Goal: Transaction & Acquisition: Purchase product/service

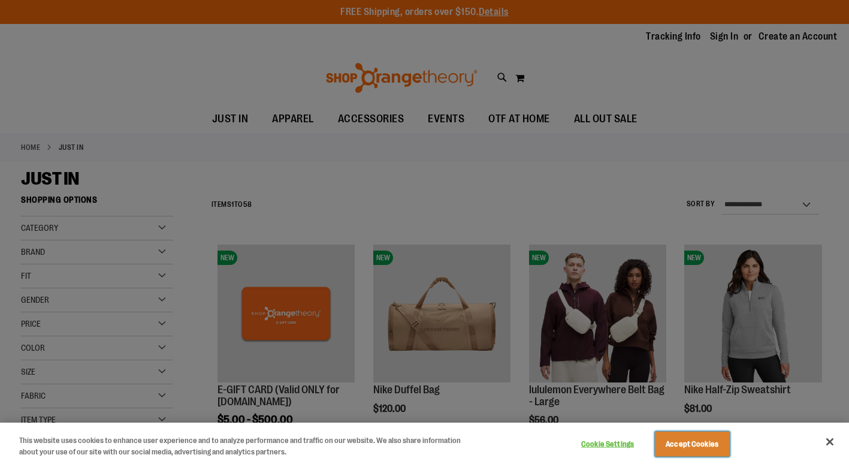
click at [703, 439] on button "Accept Cookies" at bounding box center [692, 444] width 75 height 25
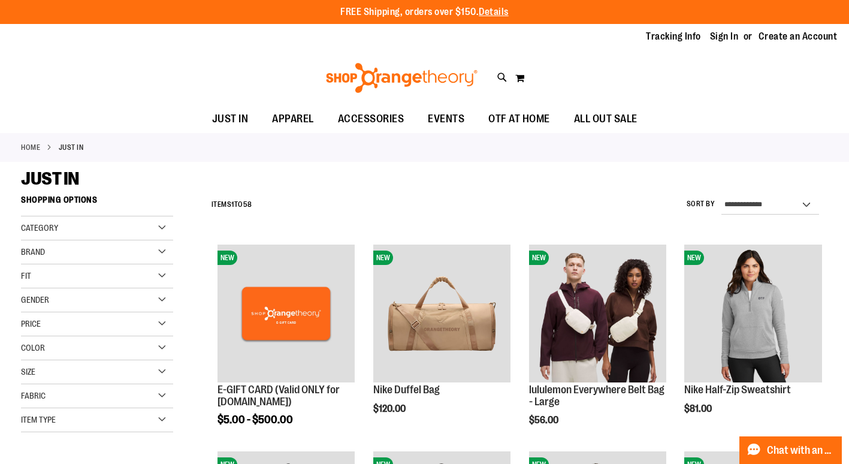
click at [160, 297] on div "Gender" at bounding box center [97, 300] width 152 height 24
click at [28, 335] on link "Women 23 items" at bounding box center [91, 337] width 146 height 13
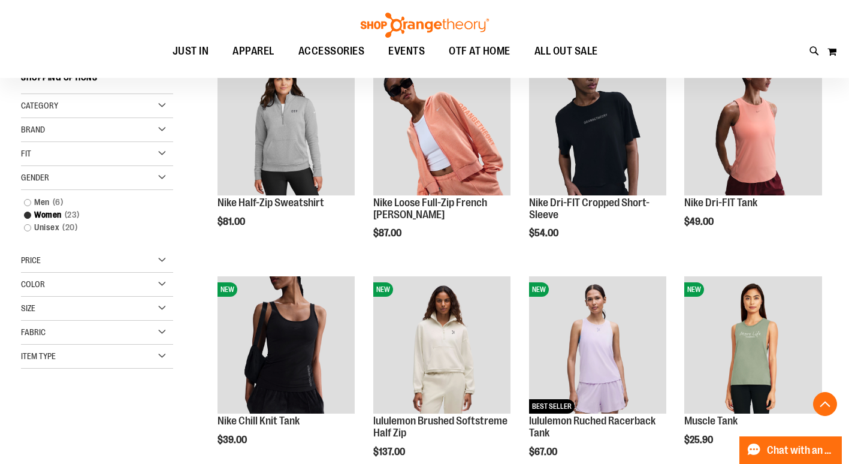
scroll to position [189, 0]
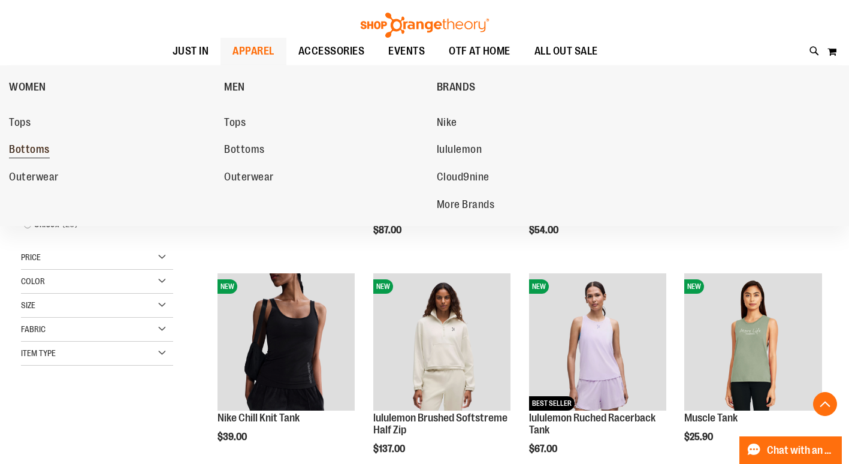
click at [32, 143] on link "Bottoms" at bounding box center [110, 150] width 203 height 22
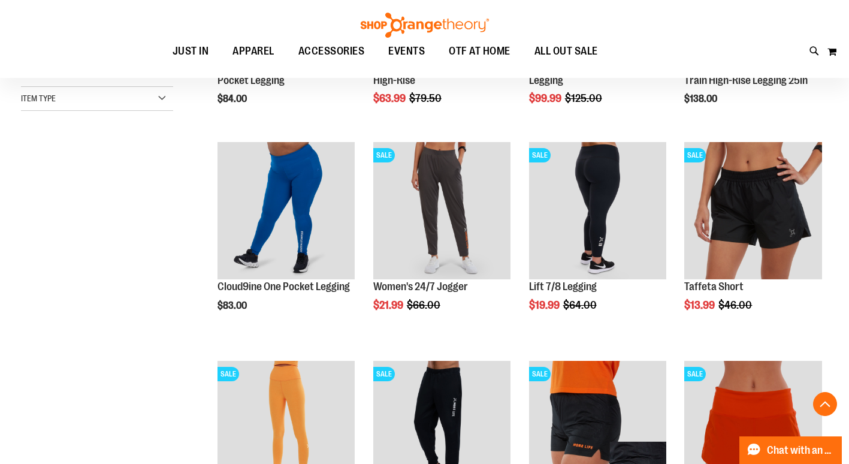
scroll to position [337, 0]
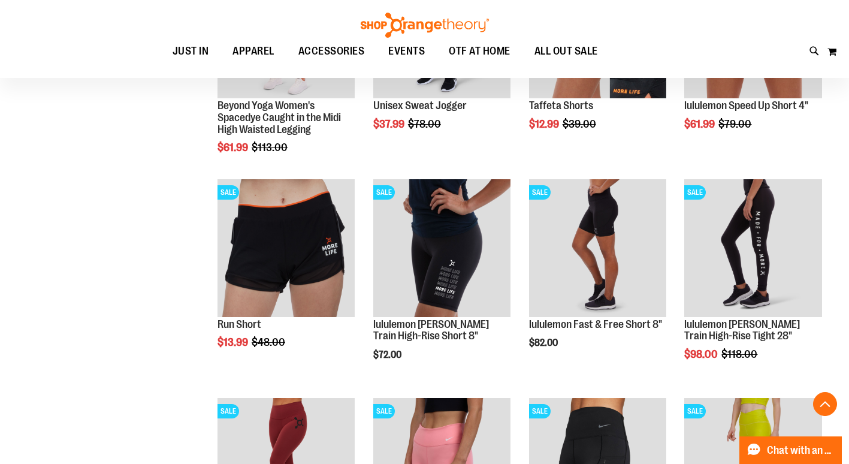
scroll to position [723, 0]
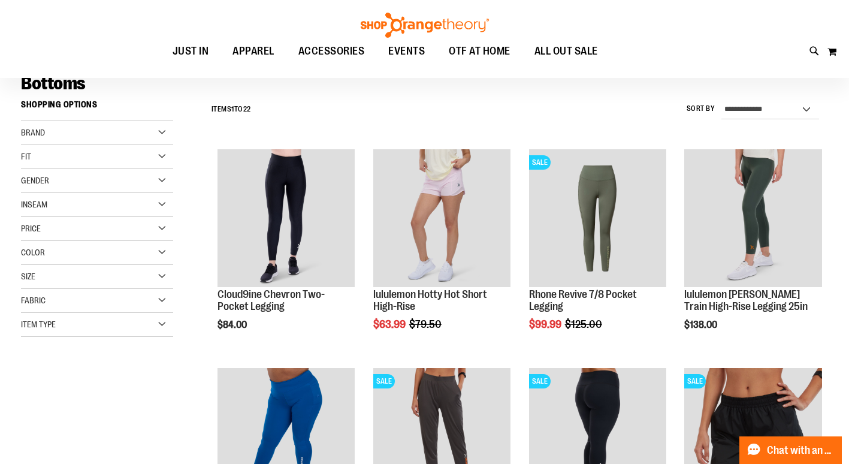
scroll to position [97, 0]
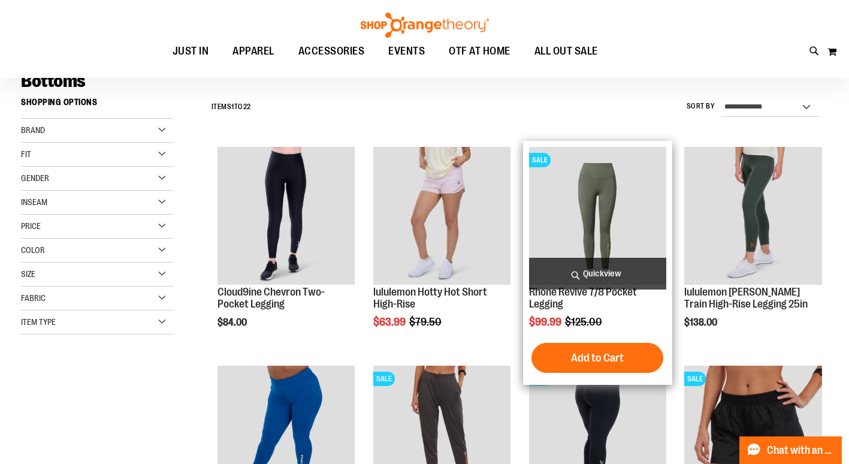
click at [580, 220] on img "product" at bounding box center [597, 215] width 137 height 137
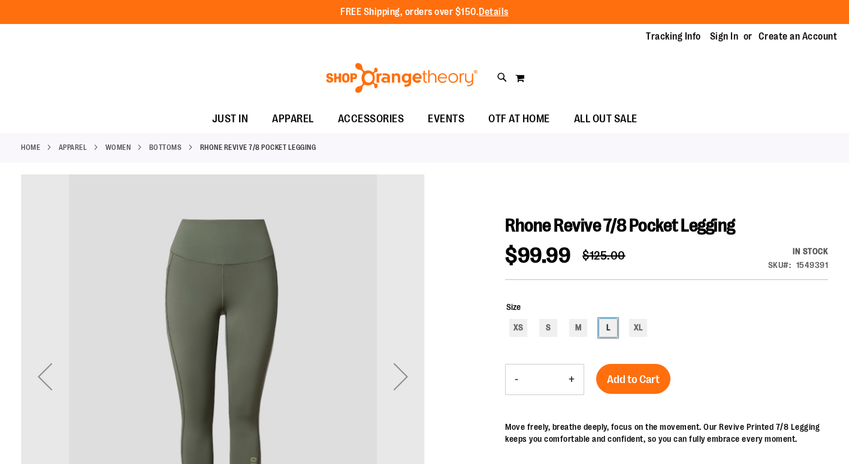
click at [613, 327] on div "L" at bounding box center [608, 328] width 18 height 18
type input "***"
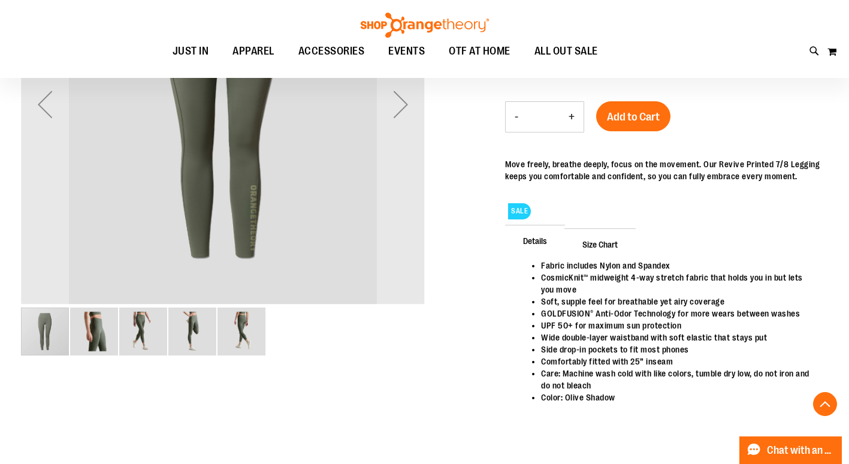
scroll to position [272, 0]
click at [644, 110] on span "Add to Cart" at bounding box center [633, 116] width 53 height 13
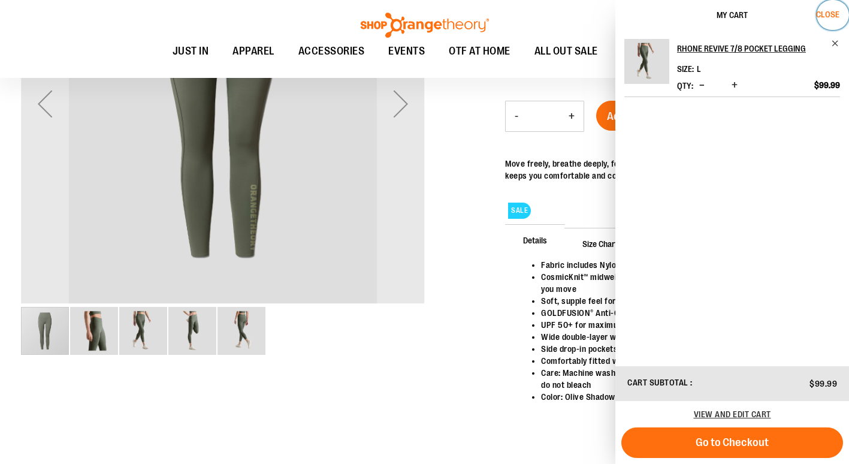
click at [838, 10] on span "Close" at bounding box center [827, 15] width 23 height 10
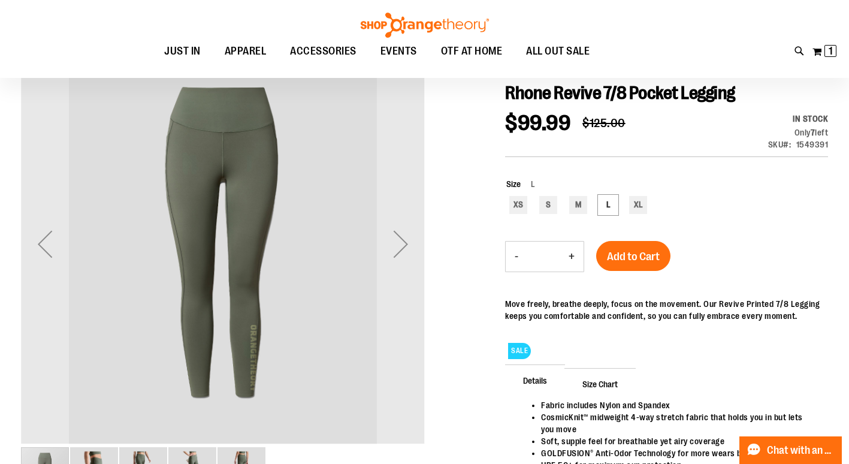
scroll to position [130, 0]
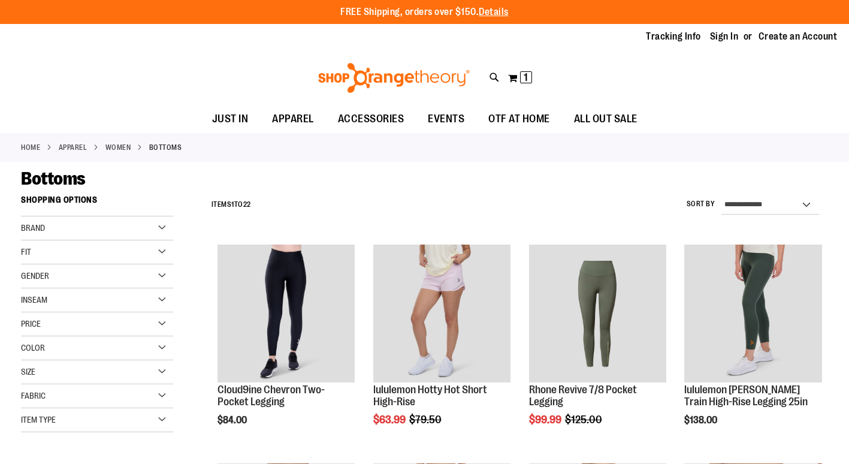
scroll to position [97, 0]
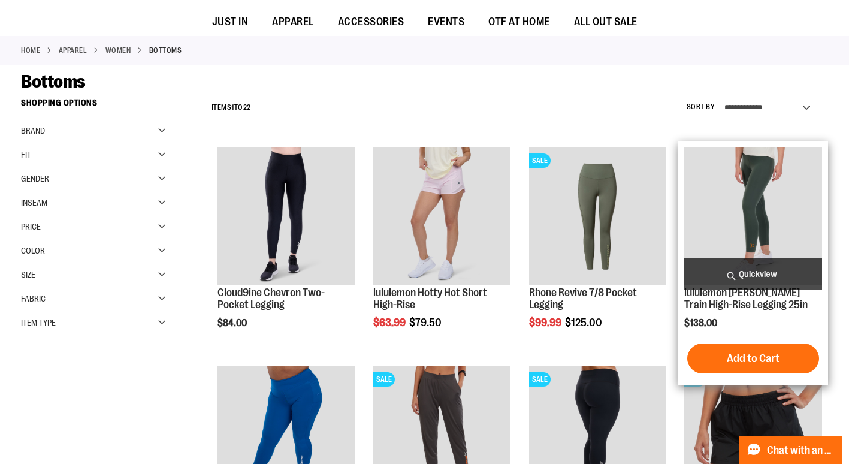
click at [751, 191] on img "product" at bounding box center [752, 215] width 137 height 137
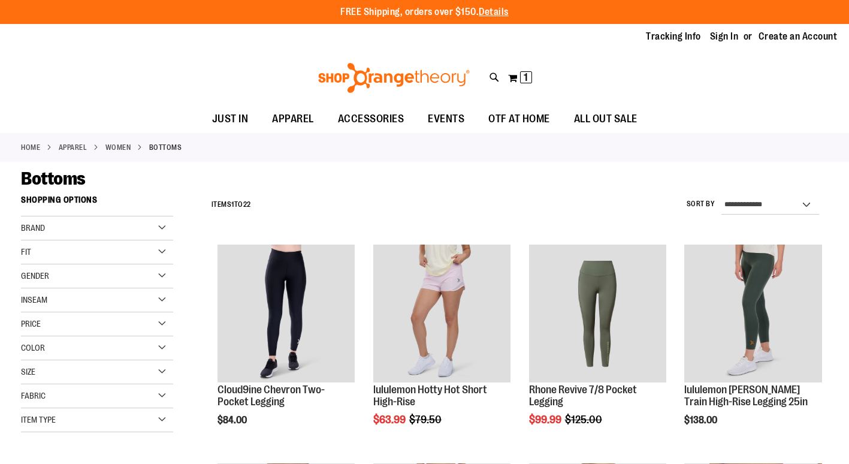
scroll to position [97, 0]
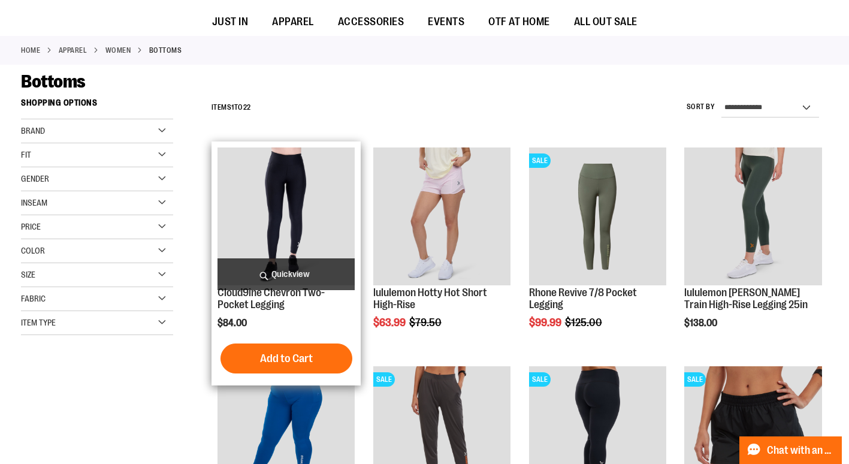
click at [305, 181] on img "product" at bounding box center [286, 215] width 137 height 137
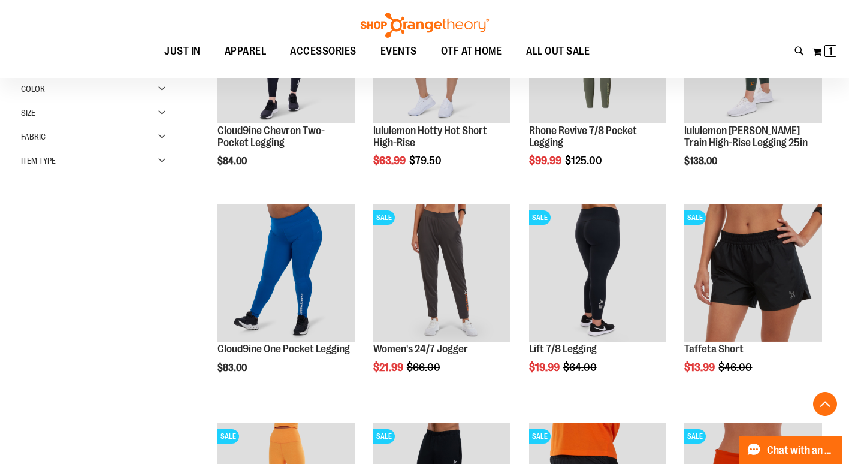
scroll to position [261, 0]
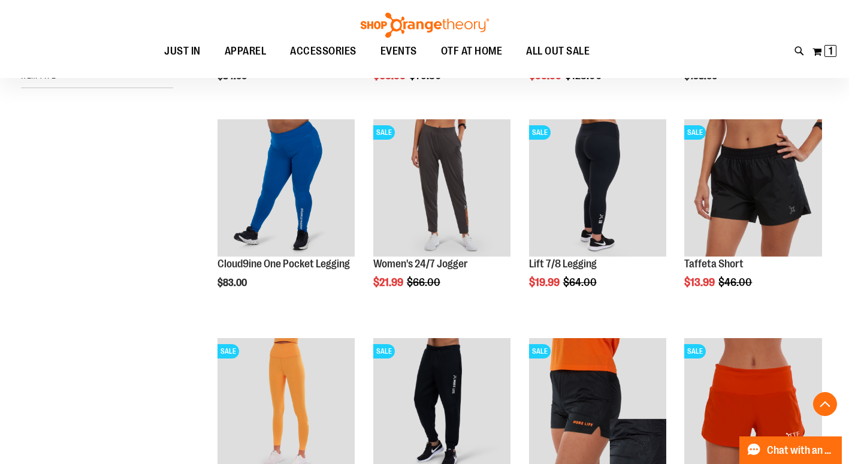
scroll to position [366, 0]
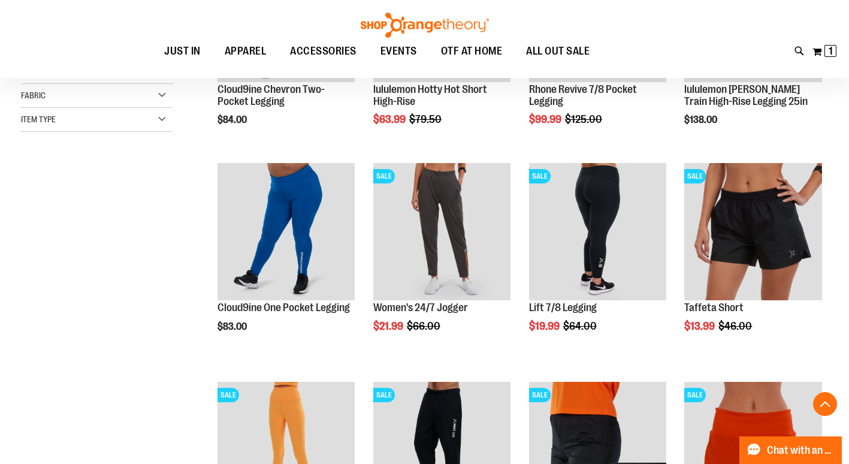
scroll to position [298, 0]
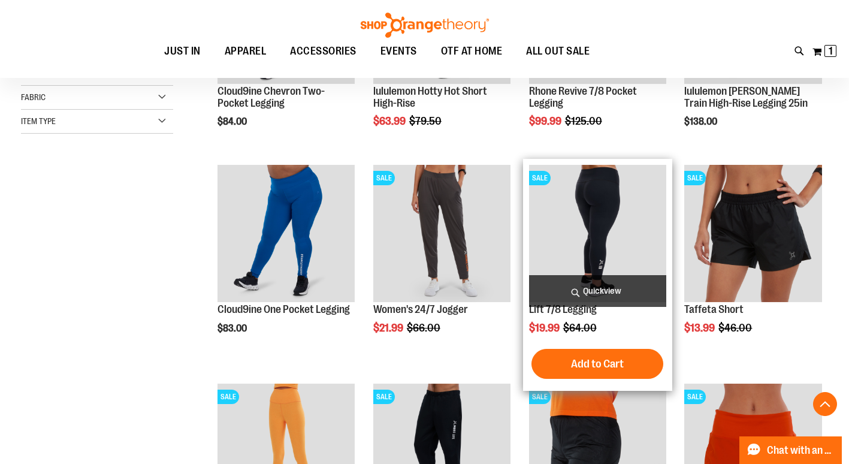
click at [588, 219] on img "product" at bounding box center [597, 233] width 137 height 137
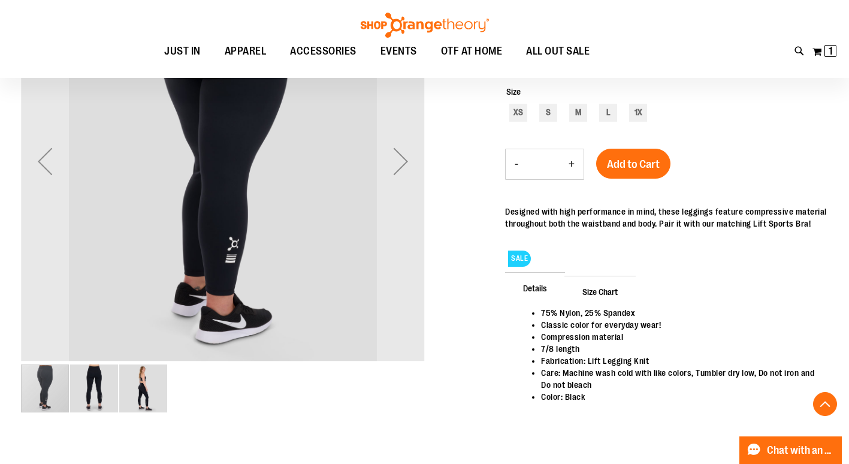
scroll to position [216, 0]
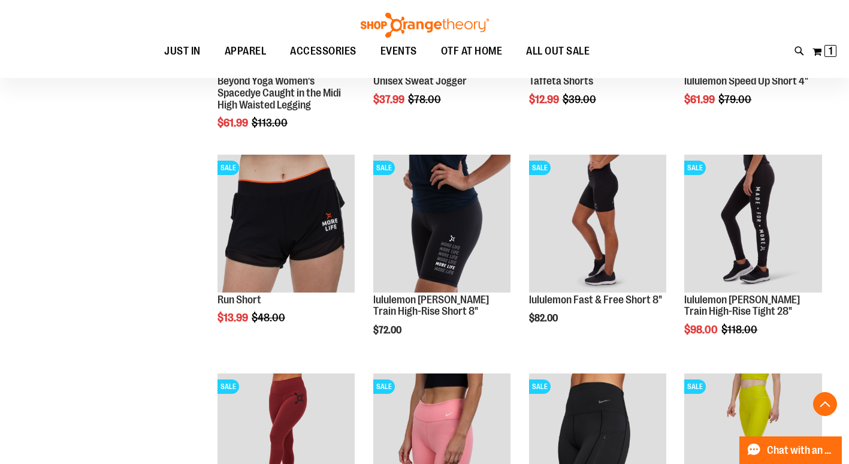
scroll to position [756, 0]
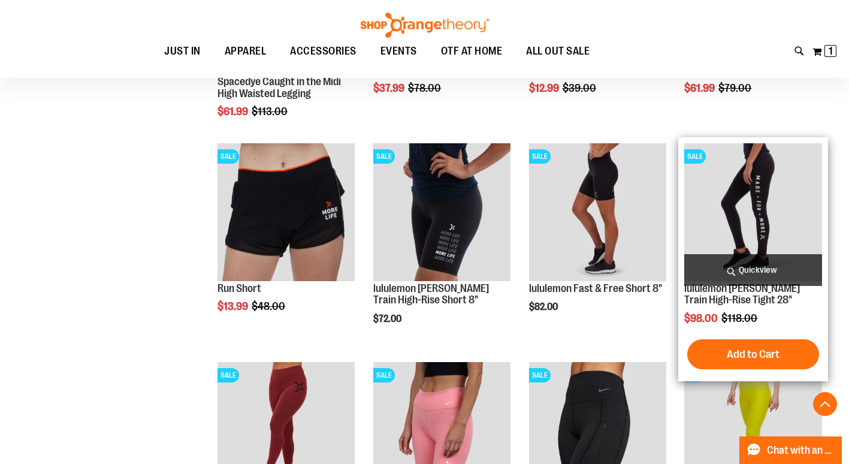
click at [746, 206] on img "product" at bounding box center [752, 211] width 137 height 137
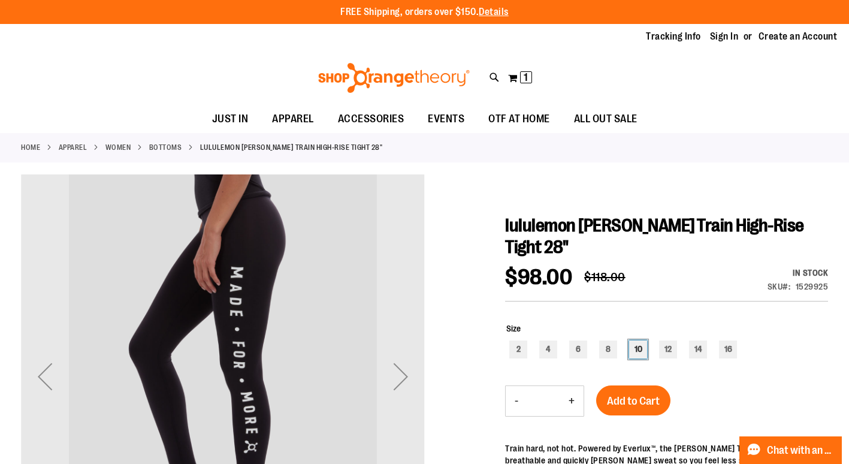
click at [636, 348] on div "10" at bounding box center [638, 349] width 18 height 18
type input "***"
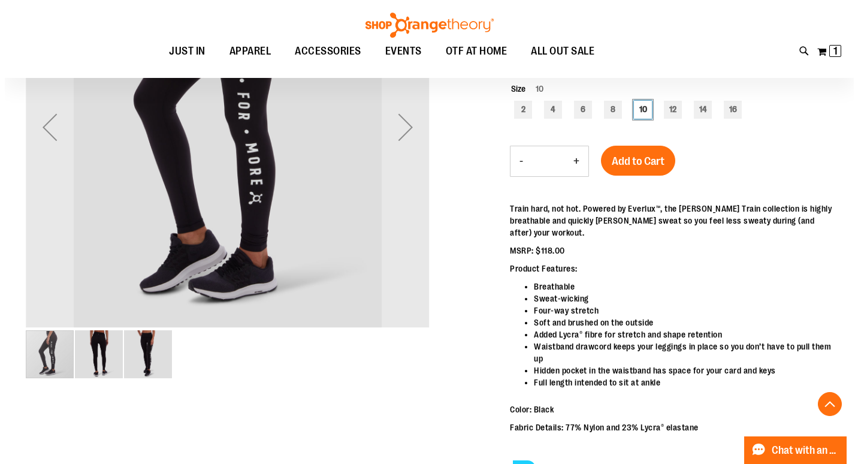
scroll to position [251, 0]
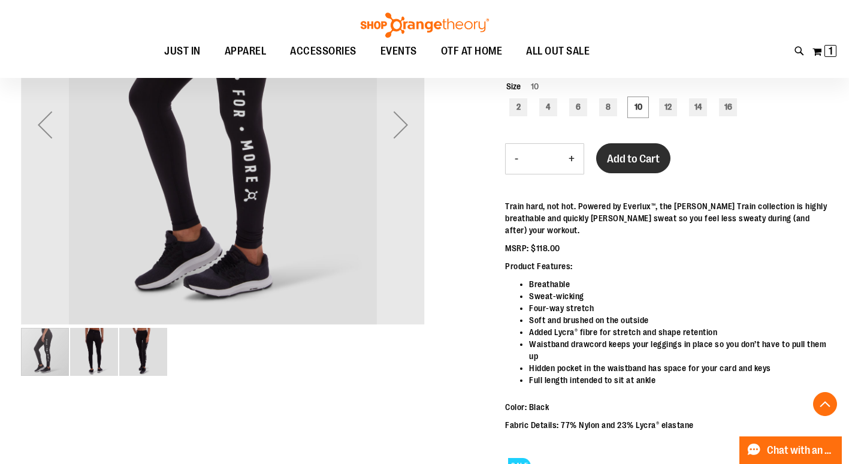
click at [629, 157] on span "Add to Cart" at bounding box center [633, 158] width 53 height 13
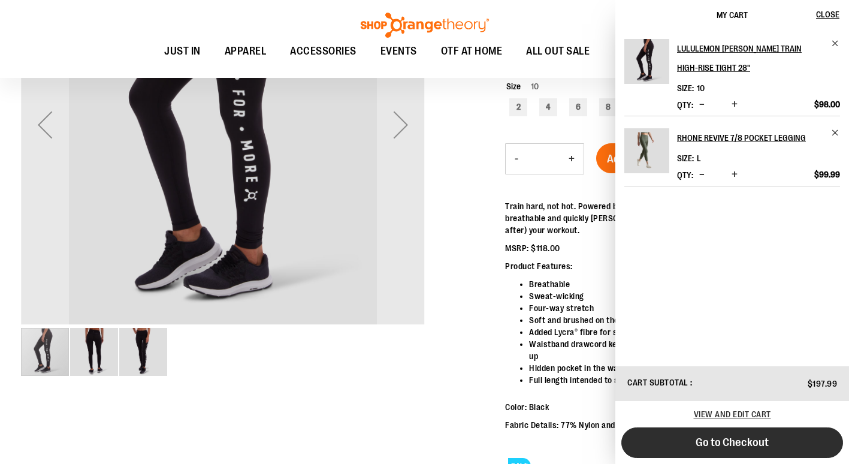
click at [732, 440] on span "Go to Checkout" at bounding box center [732, 442] width 73 height 13
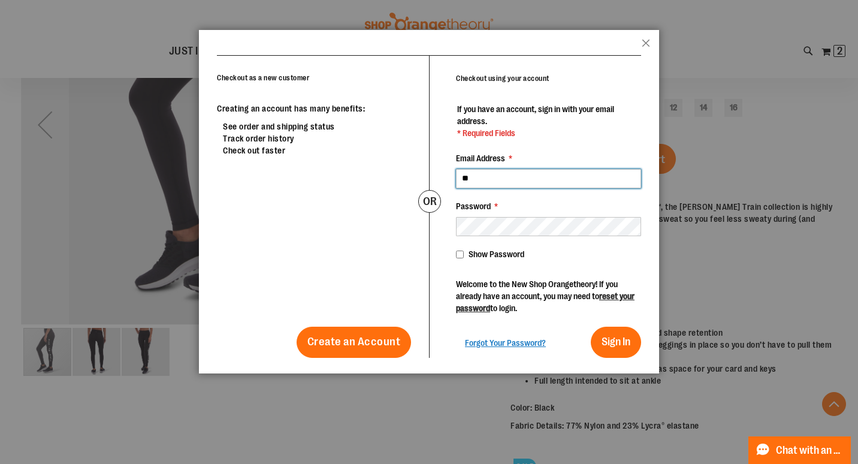
type input "**********"
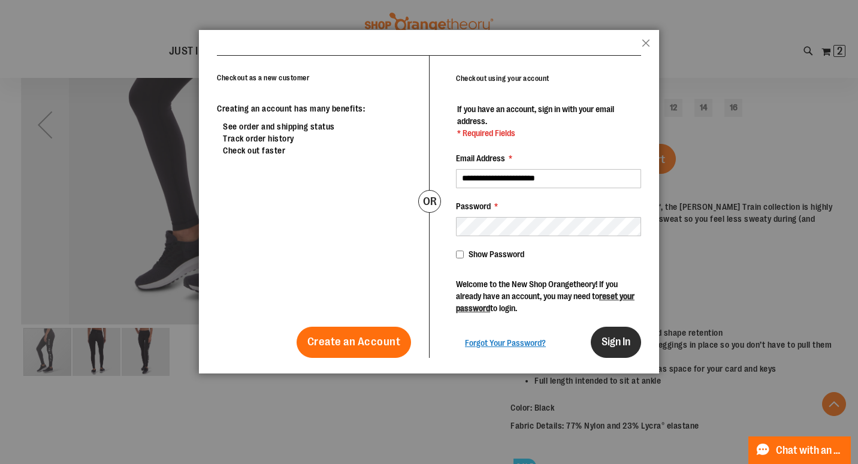
click at [617, 345] on span "Sign In" at bounding box center [616, 342] width 29 height 12
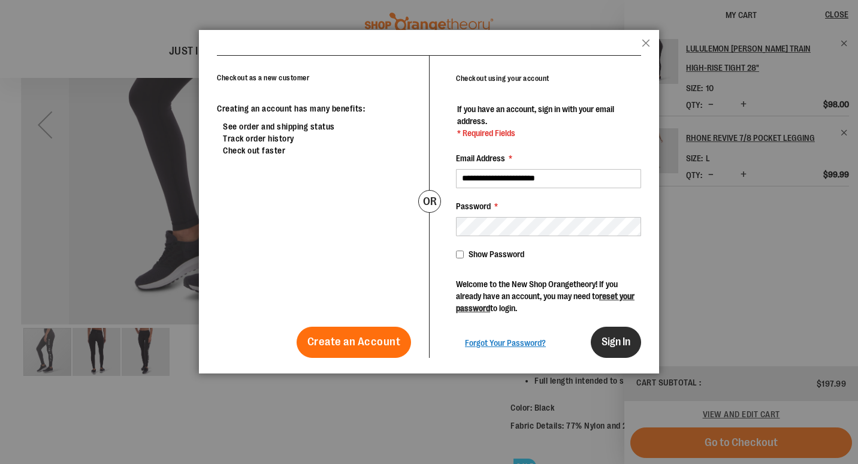
click at [607, 342] on span "Sign In" at bounding box center [616, 342] width 29 height 12
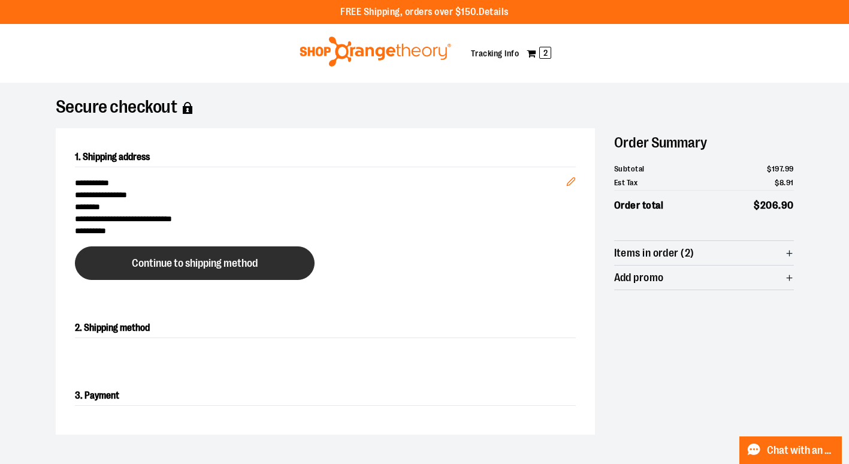
click at [243, 258] on span "Continue to shipping method" at bounding box center [195, 263] width 126 height 11
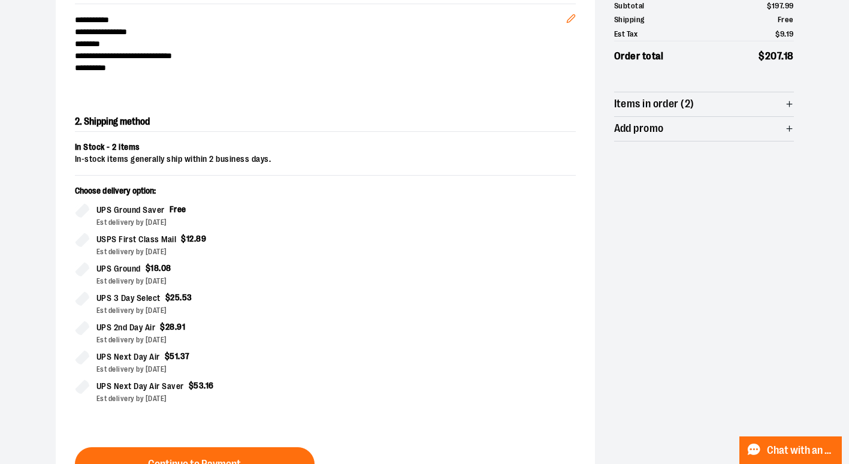
scroll to position [204, 0]
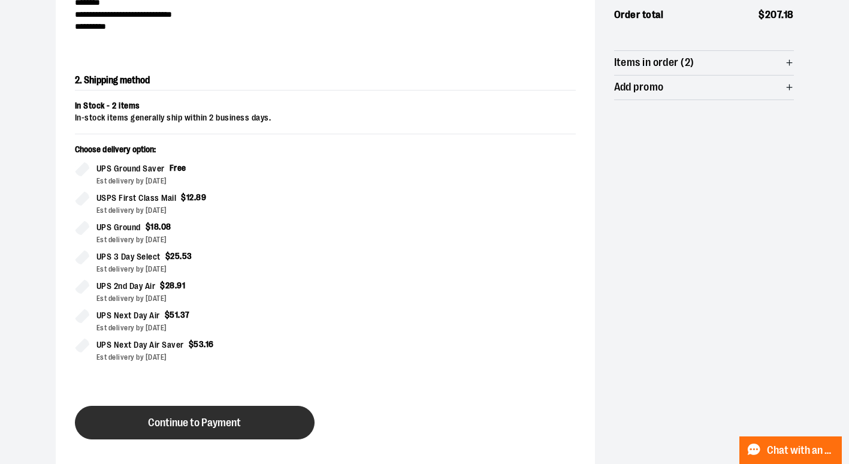
click at [171, 417] on span "Continue to Payment" at bounding box center [194, 422] width 93 height 11
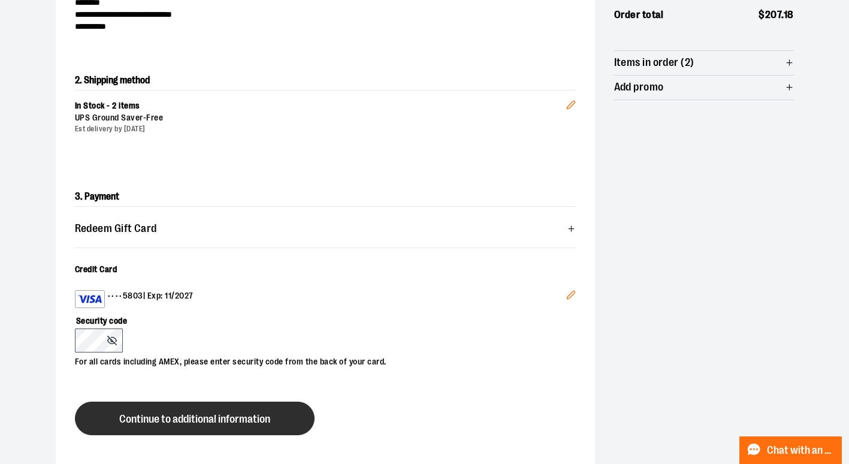
click at [186, 417] on span "Continue to additional information" at bounding box center [194, 419] width 151 height 11
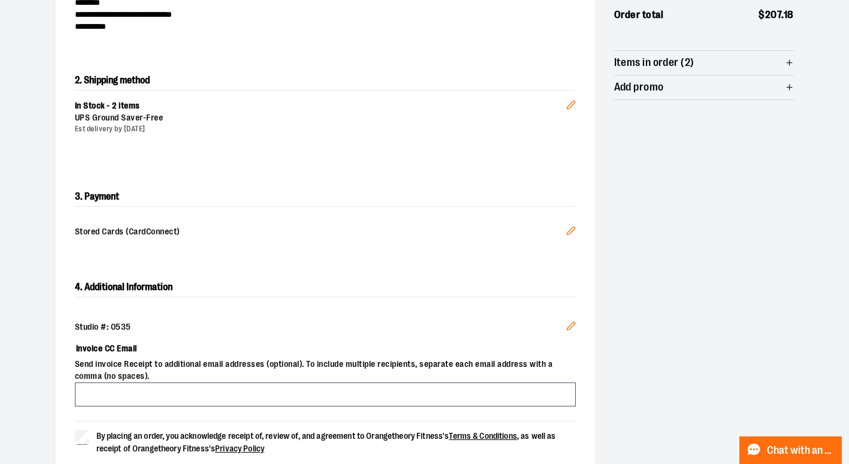
click at [71, 438] on div "4. Additional Information Studio #: 0535 Edit Invoice CC Email Send invoice Rec…" at bounding box center [325, 387] width 539 height 259
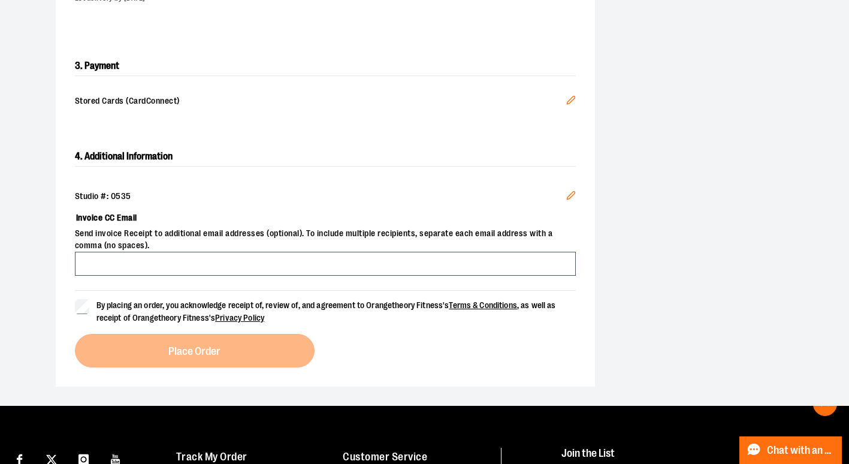
scroll to position [339, 0]
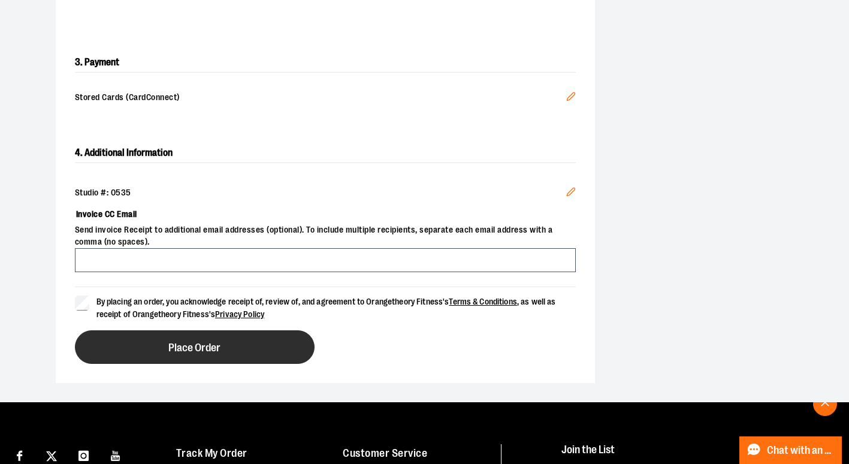
click at [145, 336] on button "Place Order" at bounding box center [195, 347] width 240 height 34
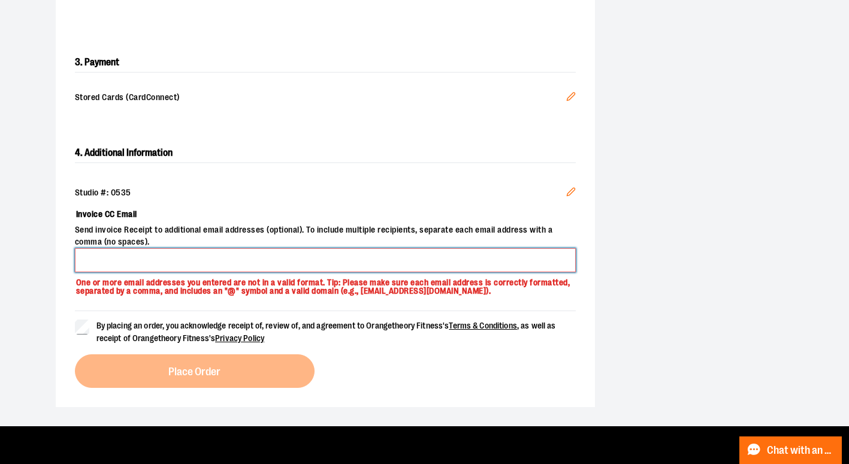
click at [137, 263] on input "Invoice CC Email" at bounding box center [325, 260] width 501 height 24
type input "**********"
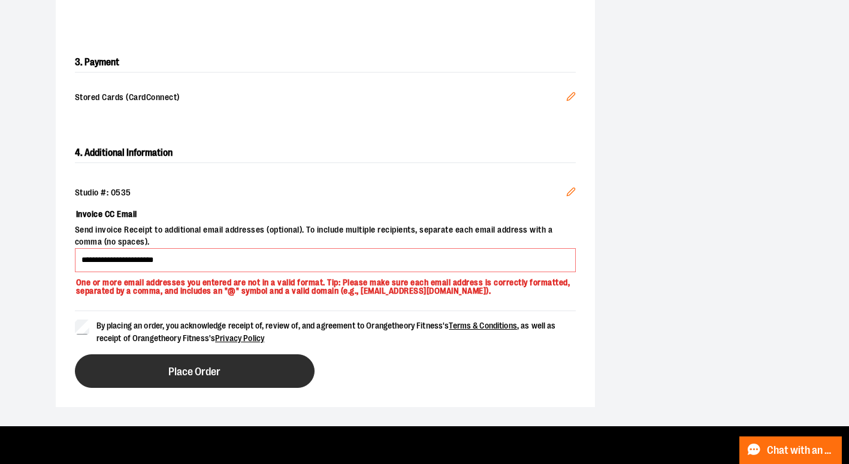
click at [162, 376] on button "Place Order" at bounding box center [195, 371] width 240 height 34
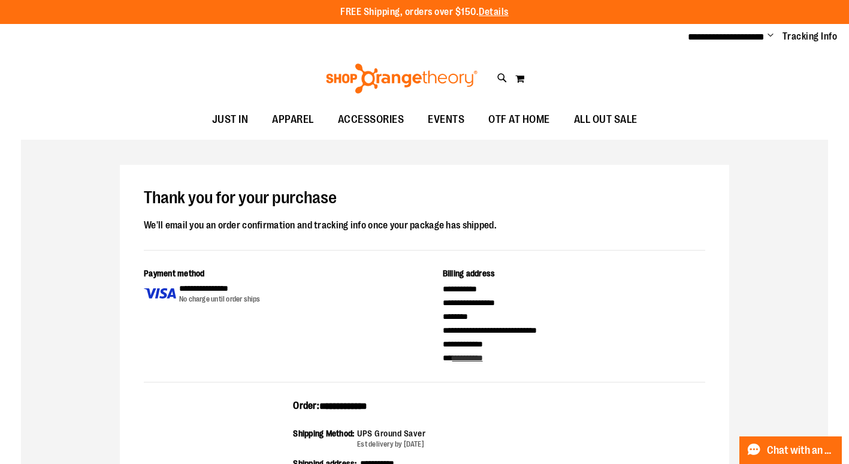
click at [768, 34] on span "Change" at bounding box center [771, 36] width 6 height 11
click at [701, 80] on link "Sign Out" at bounding box center [727, 81] width 105 height 23
